Goal: Communication & Community: Share content

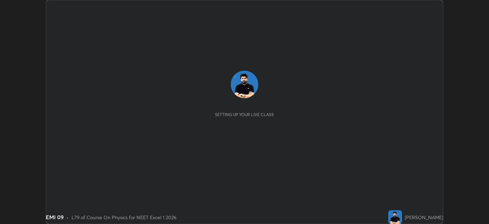
scroll to position [224, 489]
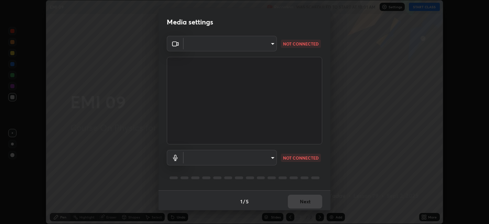
type input "9e57caed4cce4141f5eaa85e897878ef8d6f7de05c3a7e1aeb5fb010bc414606"
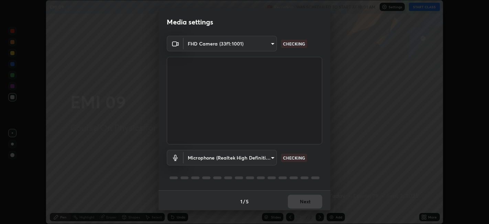
click at [250, 158] on body "Erase all EMI 09 Recording WAS SCHEDULED TO START AT 10:01 AM Settings START CL…" at bounding box center [244, 112] width 489 height 224
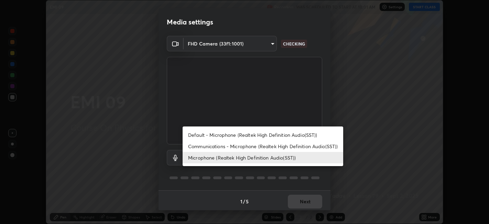
click at [235, 135] on li "Default - Microphone (Realtek High Definition Audio(SST))" at bounding box center [263, 134] width 161 height 11
type input "default"
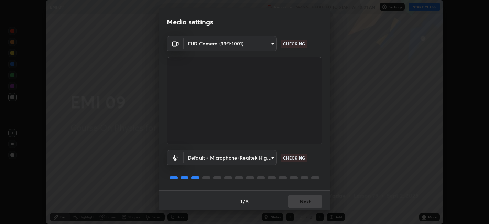
scroll to position [2, 0]
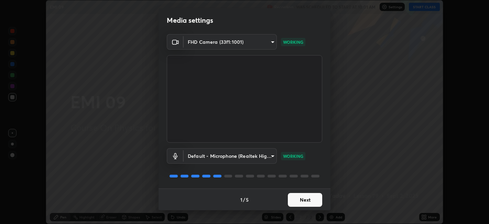
click at [299, 197] on button "Next" at bounding box center [305, 200] width 34 height 14
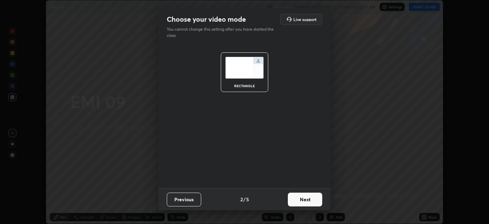
click at [299, 193] on button "Next" at bounding box center [305, 199] width 34 height 14
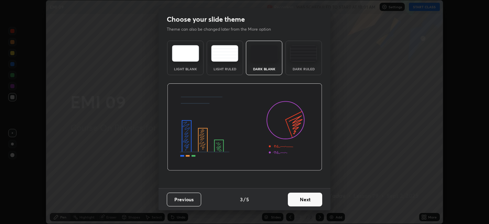
click at [299, 200] on button "Next" at bounding box center [305, 199] width 34 height 14
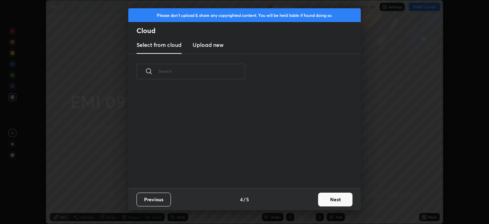
click at [301, 199] on div "Previous 4 / 5 Next" at bounding box center [244, 199] width 232 height 22
click at [329, 195] on button "Next" at bounding box center [335, 199] width 34 height 14
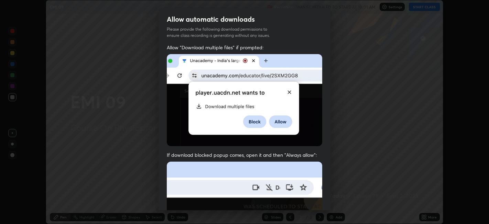
click at [333, 198] on div "Allow automatic downloads Please provide the following download permissions to …" at bounding box center [244, 112] width 489 height 224
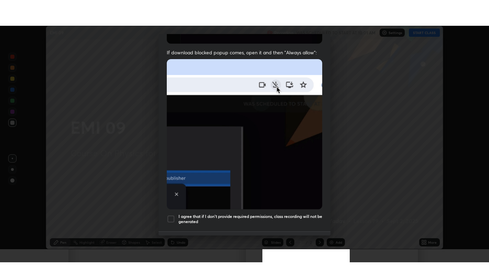
scroll to position [142, 0]
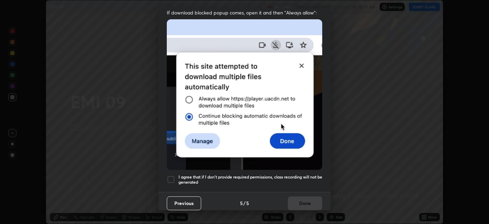
click at [169, 175] on div at bounding box center [171, 179] width 8 height 8
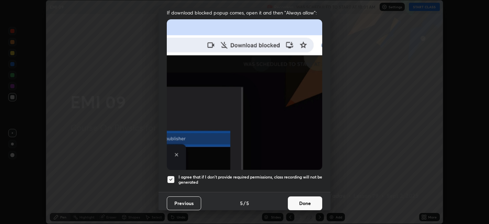
click at [294, 199] on button "Done" at bounding box center [305, 203] width 34 height 14
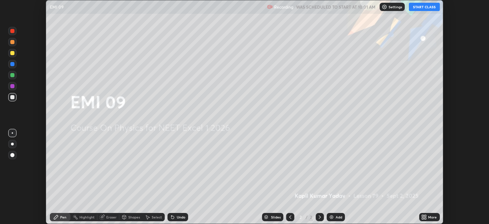
click at [419, 6] on button "START CLASS" at bounding box center [424, 7] width 31 height 8
click at [423, 218] on icon at bounding box center [423, 218] width 2 height 2
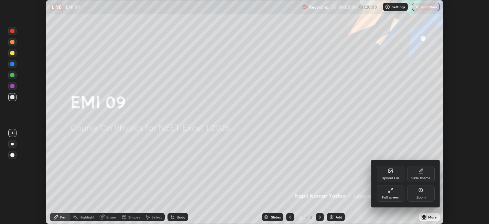
click at [389, 194] on div "Full screen" at bounding box center [391, 193] width 28 height 17
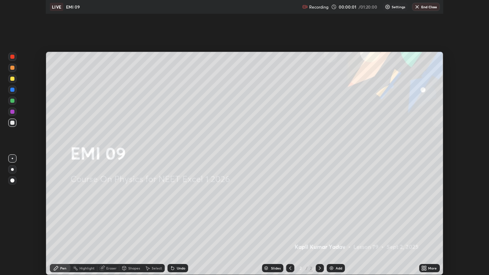
scroll to position [275, 489]
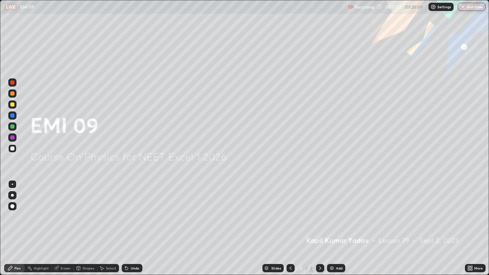
click at [318, 223] on icon at bounding box center [320, 268] width 6 height 6
click at [330, 223] on img at bounding box center [332, 268] width 6 height 6
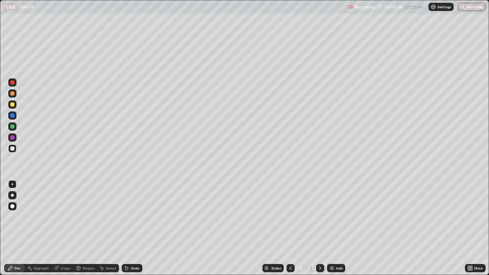
click at [335, 223] on div "Add" at bounding box center [336, 268] width 18 height 8
click at [333, 223] on img at bounding box center [332, 268] width 6 height 6
click at [329, 223] on img at bounding box center [332, 268] width 6 height 6
click at [332, 223] on img at bounding box center [332, 268] width 6 height 6
click at [336, 223] on div "Add" at bounding box center [339, 268] width 7 height 3
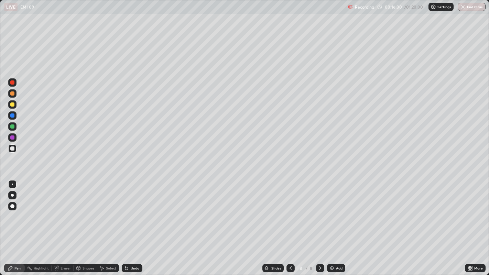
click at [131, 223] on div "Undo" at bounding box center [135, 268] width 9 height 3
click at [336, 223] on div "Add" at bounding box center [339, 268] width 7 height 3
click at [335, 223] on div "Add" at bounding box center [336, 268] width 18 height 8
click at [332, 223] on img at bounding box center [332, 268] width 6 height 6
click at [10, 47] on div "Erase all" at bounding box center [12, 138] width 17 height 248
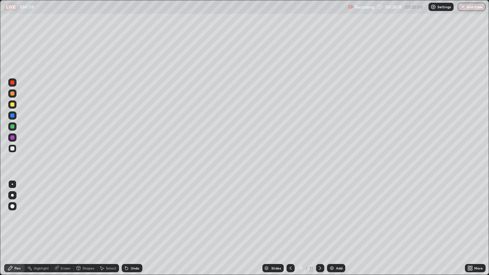
click at [341, 223] on div "Add" at bounding box center [339, 268] width 7 height 3
click at [336, 223] on div "Add" at bounding box center [339, 268] width 7 height 3
click at [289, 223] on icon at bounding box center [291, 268] width 6 height 6
click at [332, 223] on img at bounding box center [332, 268] width 6 height 6
click at [333, 223] on div "Add" at bounding box center [336, 268] width 18 height 8
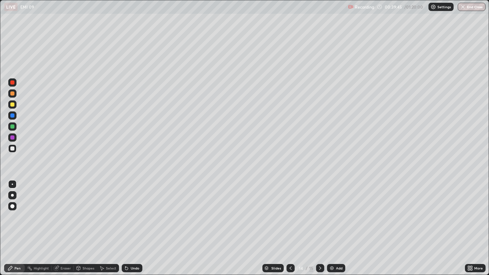
click at [337, 223] on div "Add" at bounding box center [339, 268] width 7 height 3
click at [332, 223] on img at bounding box center [332, 268] width 6 height 6
click at [132, 223] on div "Undo" at bounding box center [135, 268] width 9 height 3
click at [130, 223] on div "Undo" at bounding box center [132, 268] width 21 height 8
click at [131, 223] on div "Undo" at bounding box center [132, 268] width 21 height 8
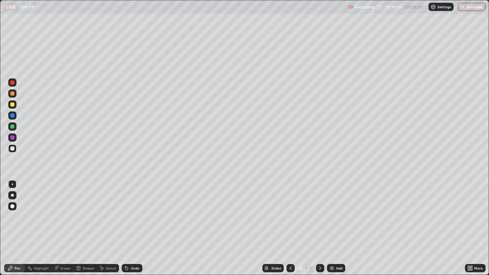
click at [132, 223] on div "Undo" at bounding box center [132, 268] width 21 height 8
click at [131, 223] on div "Undo" at bounding box center [132, 268] width 21 height 8
click at [130, 223] on div "Undo" at bounding box center [132, 268] width 21 height 8
click at [129, 223] on div "Undo" at bounding box center [132, 268] width 21 height 8
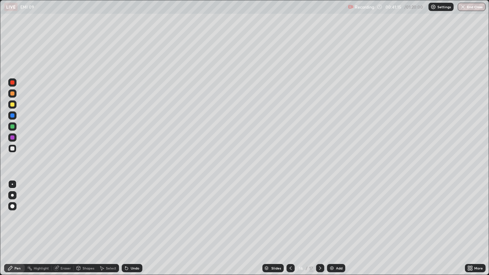
click at [129, 223] on div "Undo" at bounding box center [132, 268] width 21 height 8
click at [130, 223] on div "Undo" at bounding box center [132, 268] width 21 height 8
click at [129, 223] on div "Undo" at bounding box center [132, 268] width 21 height 8
click at [128, 223] on div "Undo" at bounding box center [132, 268] width 21 height 8
click at [334, 223] on img at bounding box center [332, 268] width 6 height 6
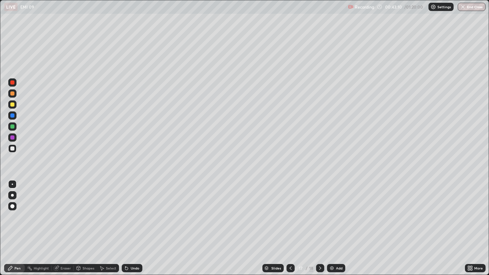
click at [133, 223] on div "Undo" at bounding box center [135, 268] width 9 height 3
click at [129, 223] on div "Undo" at bounding box center [132, 268] width 21 height 8
click at [127, 223] on icon at bounding box center [127, 268] width 6 height 6
click at [334, 223] on div "Add" at bounding box center [336, 268] width 18 height 8
click at [131, 223] on div "Undo" at bounding box center [135, 268] width 9 height 3
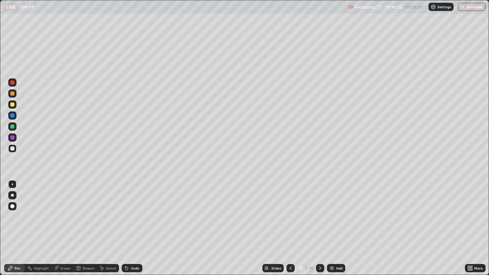
click at [130, 223] on div "Undo" at bounding box center [132, 268] width 21 height 8
click at [131, 223] on div "Undo" at bounding box center [132, 268] width 21 height 8
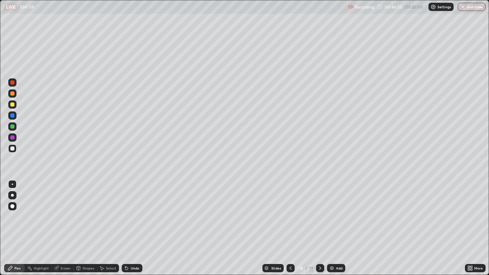
click at [131, 223] on div "Undo" at bounding box center [135, 268] width 9 height 3
click at [132, 223] on div "Undo" at bounding box center [135, 268] width 9 height 3
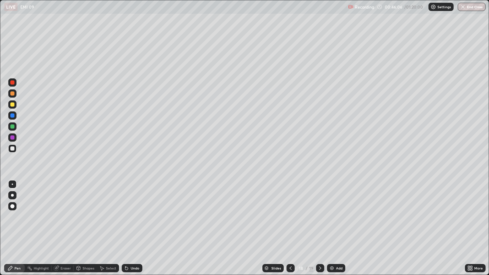
click at [132, 223] on div "Undo" at bounding box center [135, 268] width 9 height 3
click at [133, 223] on div "Undo" at bounding box center [135, 268] width 9 height 3
click at [337, 223] on div "Add" at bounding box center [336, 268] width 18 height 8
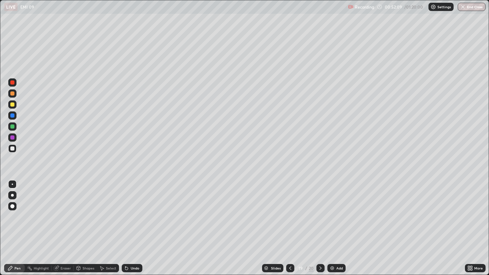
click at [134, 223] on div "Undo" at bounding box center [135, 268] width 9 height 3
click at [134, 223] on div "Undo" at bounding box center [132, 268] width 21 height 8
click at [132, 223] on div "Undo" at bounding box center [132, 268] width 21 height 8
click at [330, 223] on img at bounding box center [332, 268] width 6 height 6
click at [334, 223] on img at bounding box center [332, 268] width 6 height 6
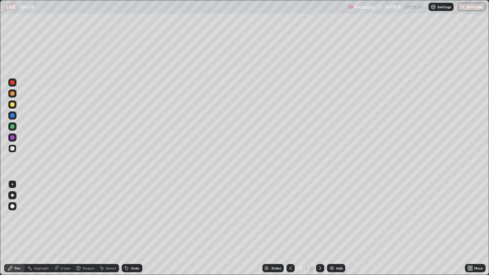
click at [332, 223] on img at bounding box center [332, 268] width 6 height 6
click at [17, 56] on div "Erase all" at bounding box center [12, 138] width 17 height 248
click at [18, 57] on div "Erase all" at bounding box center [12, 138] width 17 height 248
click at [18, 55] on div "Erase all" at bounding box center [12, 138] width 17 height 248
click at [334, 223] on div "Add" at bounding box center [336, 268] width 18 height 8
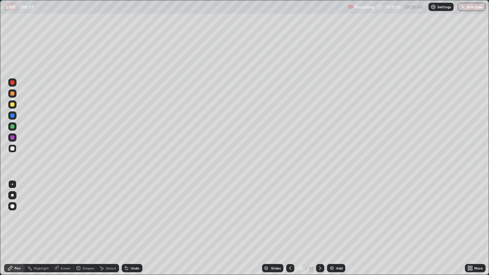
click at [333, 223] on img at bounding box center [332, 268] width 6 height 6
click at [462, 7] on img "button" at bounding box center [463, 7] width 6 height 6
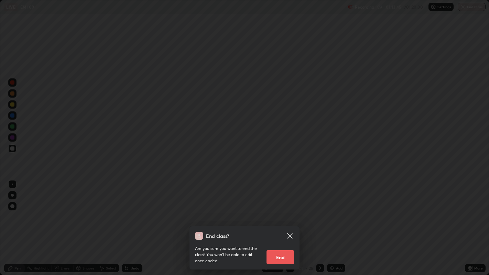
click at [284, 223] on button "End" at bounding box center [281, 257] width 28 height 14
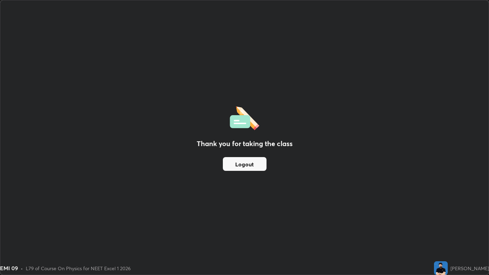
click at [247, 163] on button "Logout" at bounding box center [245, 164] width 44 height 14
click at [248, 163] on button "Logout" at bounding box center [245, 164] width 44 height 14
click at [251, 165] on button "Logout" at bounding box center [245, 164] width 44 height 14
